Goal: Transaction & Acquisition: Purchase product/service

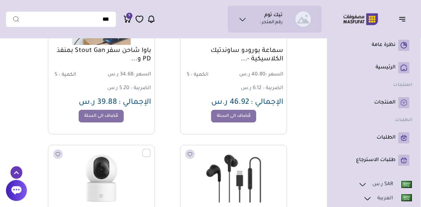
scroll to position [2257, 0]
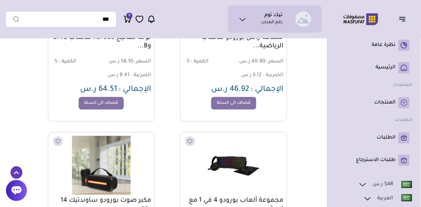
scroll to position [1621, 0]
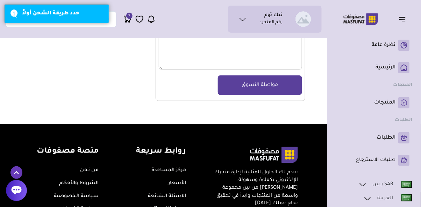
scroll to position [703, 0]
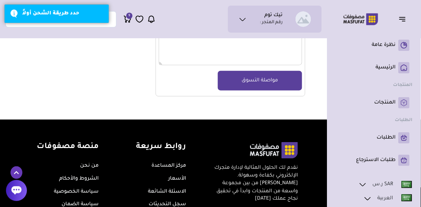
click at [342, 116] on ul "نظرة عامة" at bounding box center [374, 103] width 77 height 132
